Goal: Information Seeking & Learning: Check status

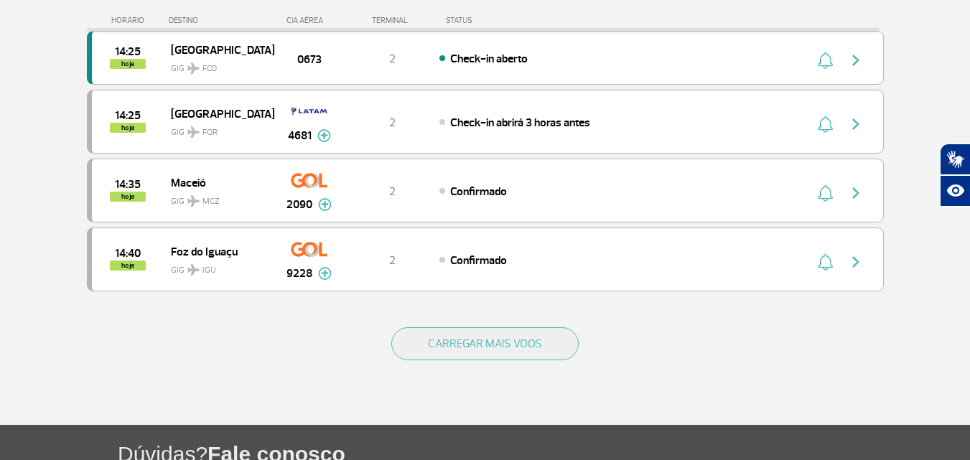
scroll to position [1364, 0]
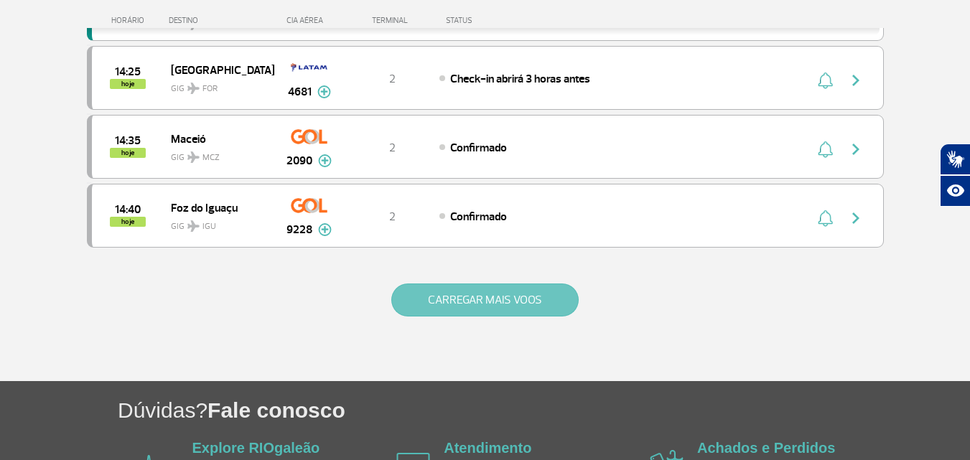
click at [477, 298] on button "CARREGAR MAIS VOOS" at bounding box center [484, 300] width 187 height 33
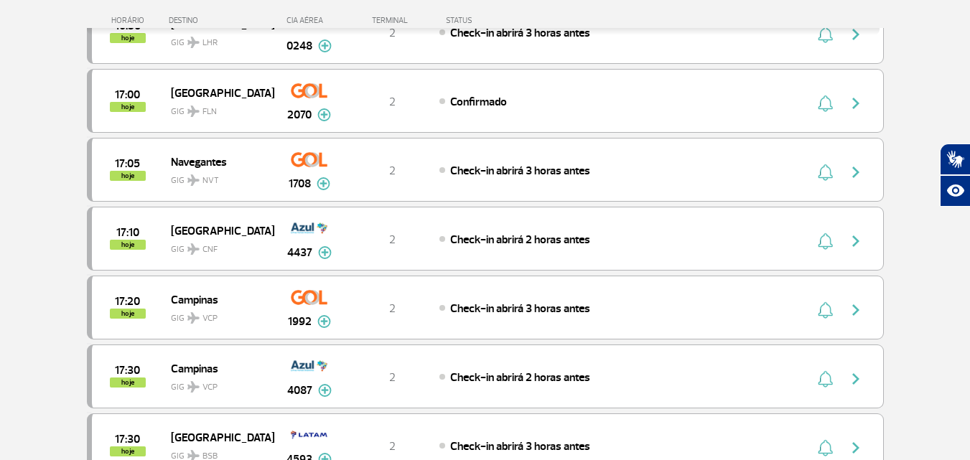
scroll to position [2657, 0]
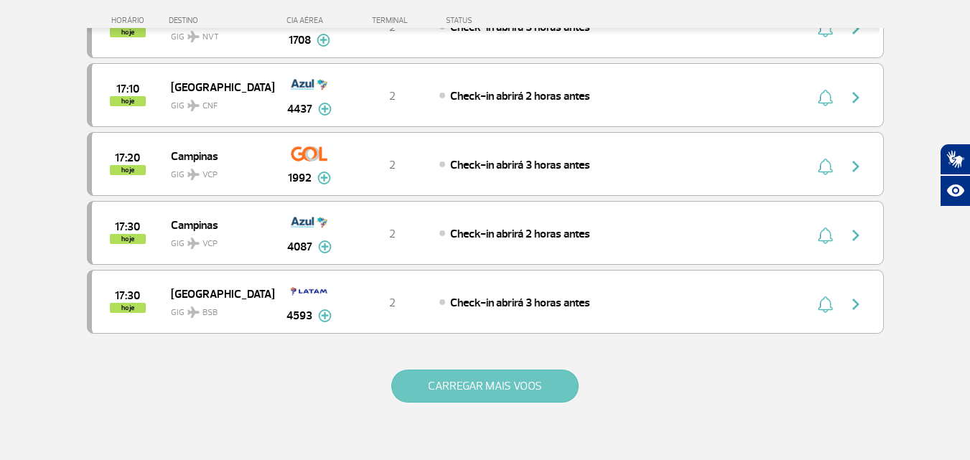
click at [443, 383] on button "CARREGAR MAIS VOOS" at bounding box center [484, 386] width 187 height 33
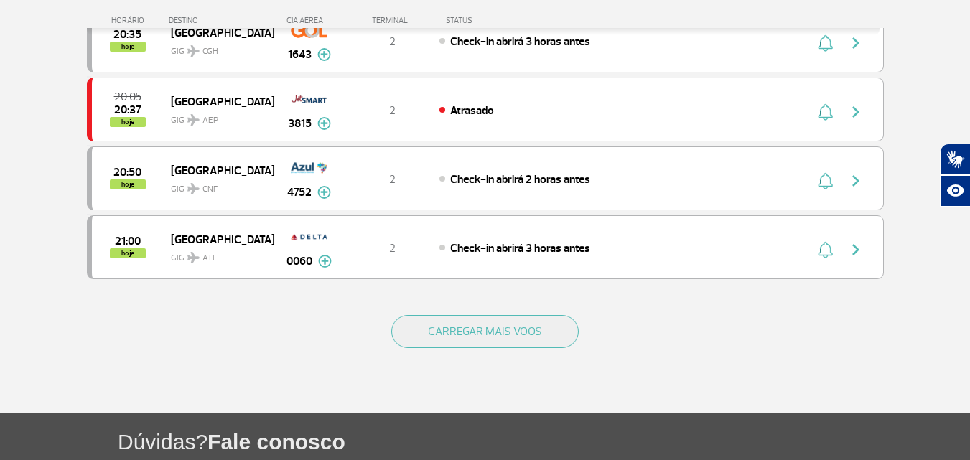
scroll to position [4093, 0]
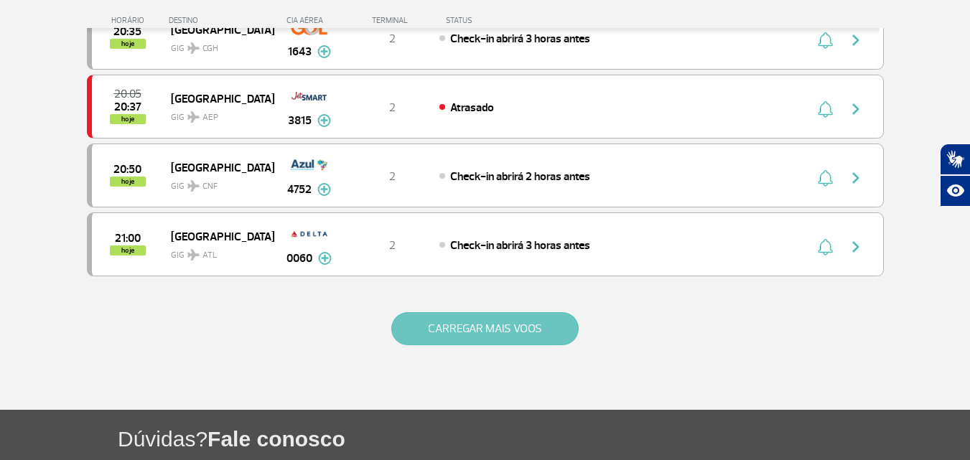
click at [447, 332] on button "CARREGAR MAIS VOOS" at bounding box center [484, 328] width 187 height 33
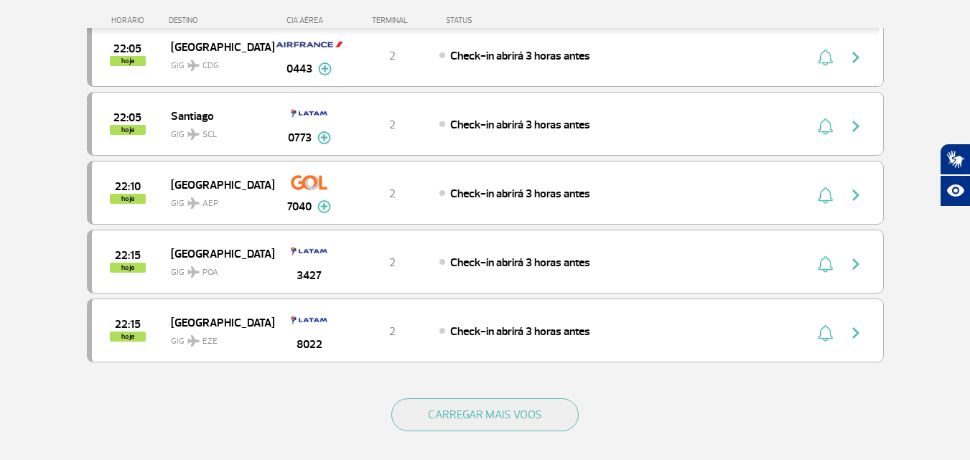
scroll to position [5457, 0]
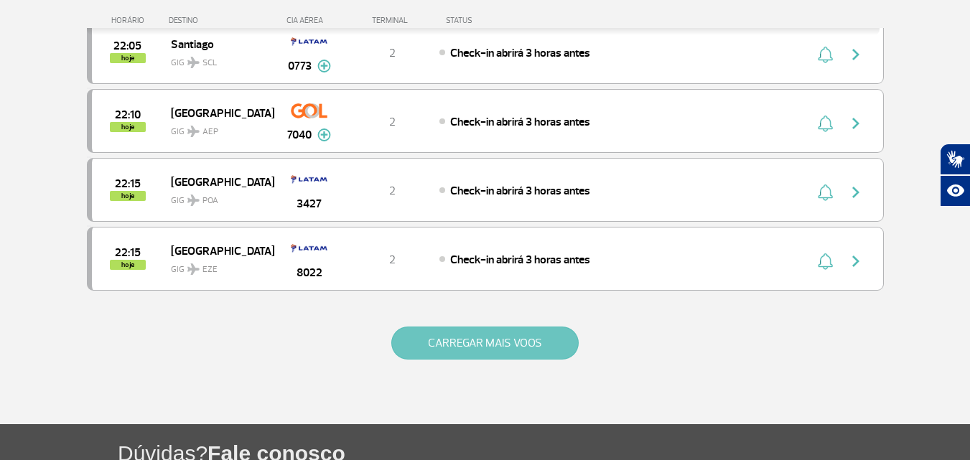
click at [450, 339] on button "CARREGAR MAIS VOOS" at bounding box center [484, 343] width 187 height 33
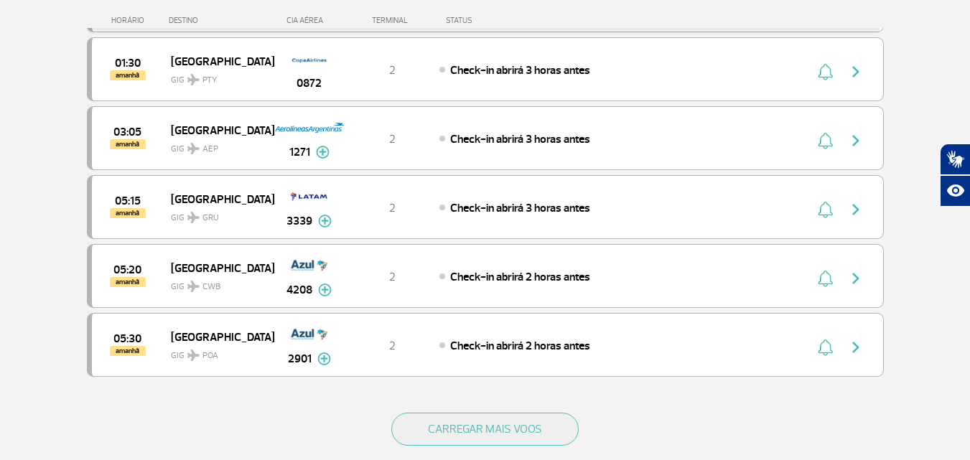
scroll to position [6893, 0]
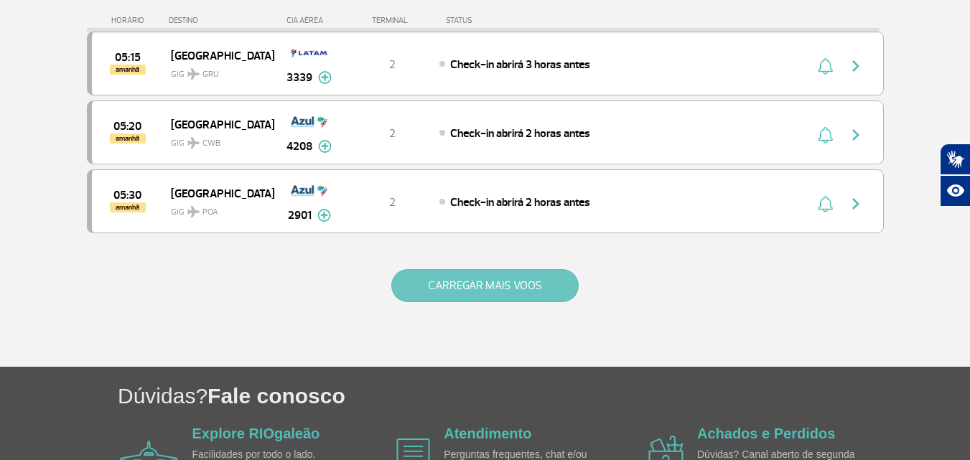
click at [468, 292] on button "CARREGAR MAIS VOOS" at bounding box center [484, 285] width 187 height 33
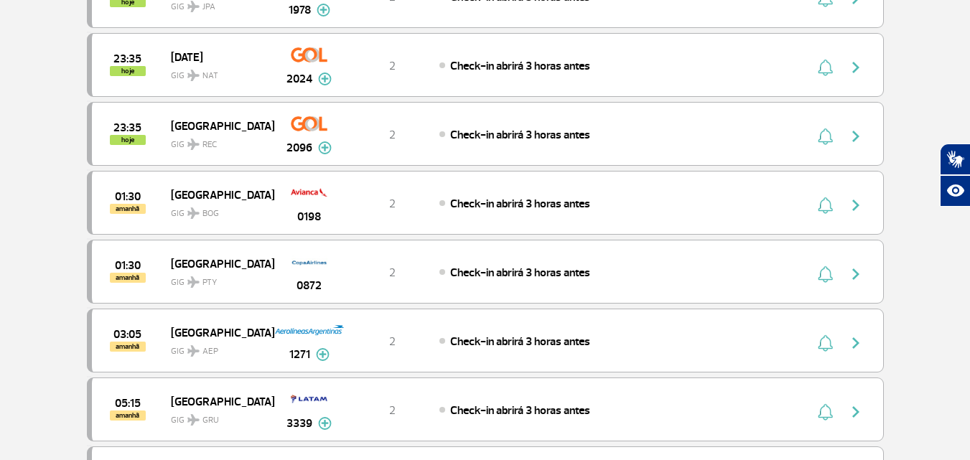
scroll to position [0, 0]
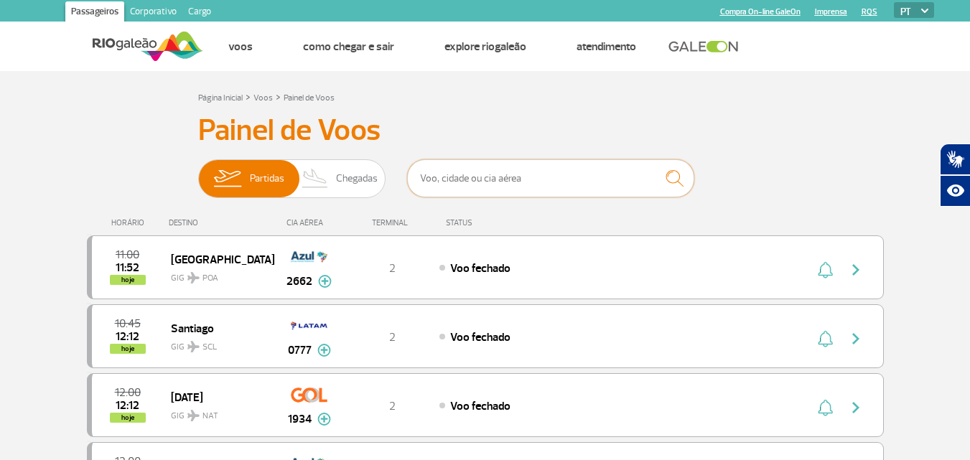
click at [446, 180] on input "text" at bounding box center [550, 178] width 287 height 38
type input "[GEOGRAPHIC_DATA]"
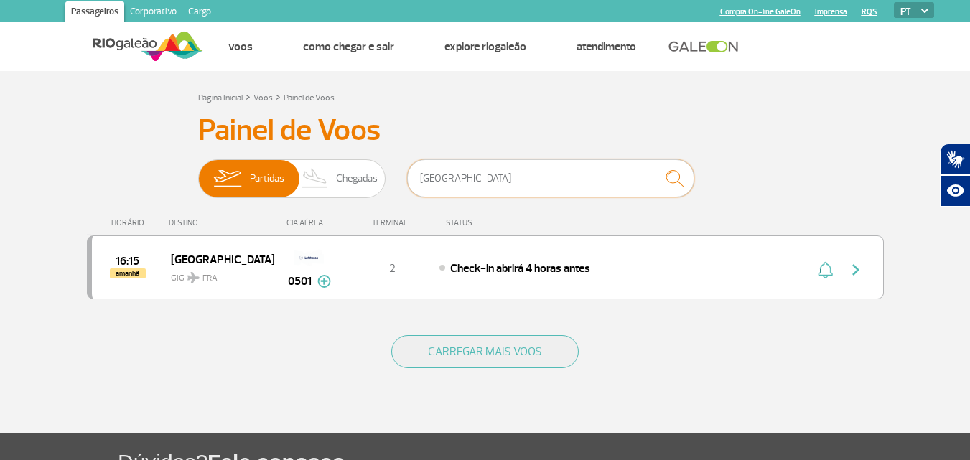
drag, startPoint x: 462, startPoint y: 177, endPoint x: 418, endPoint y: 181, distance: 44.7
click at [418, 181] on input "[GEOGRAPHIC_DATA]" at bounding box center [550, 178] width 287 height 38
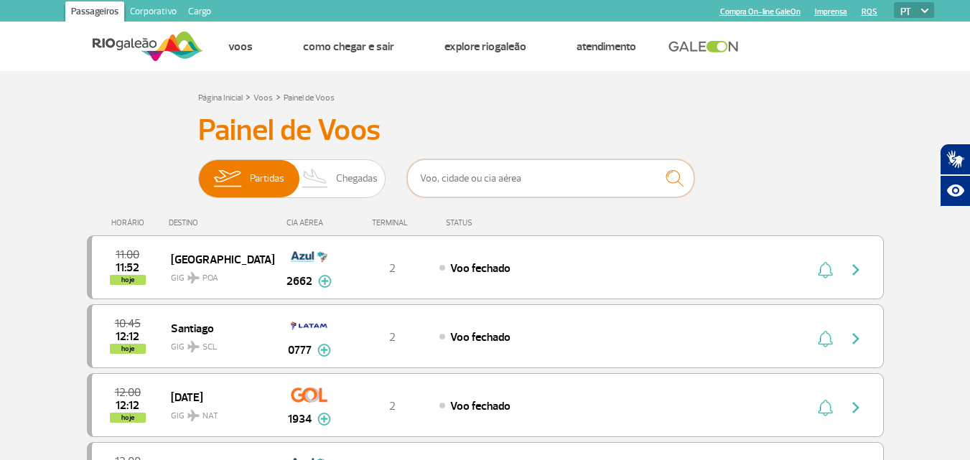
click at [418, 181] on input "text" at bounding box center [550, 178] width 287 height 38
type input "[GEOGRAPHIC_DATA]"
